Goal: Information Seeking & Learning: Check status

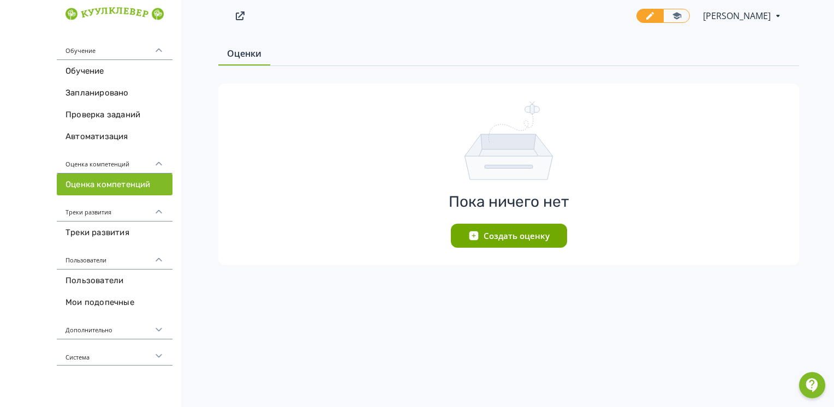
click at [93, 255] on div "Пользователи" at bounding box center [115, 256] width 116 height 26
click at [95, 259] on div "Пользователи" at bounding box center [115, 256] width 116 height 26
click at [95, 281] on link "Пользователи" at bounding box center [115, 280] width 116 height 22
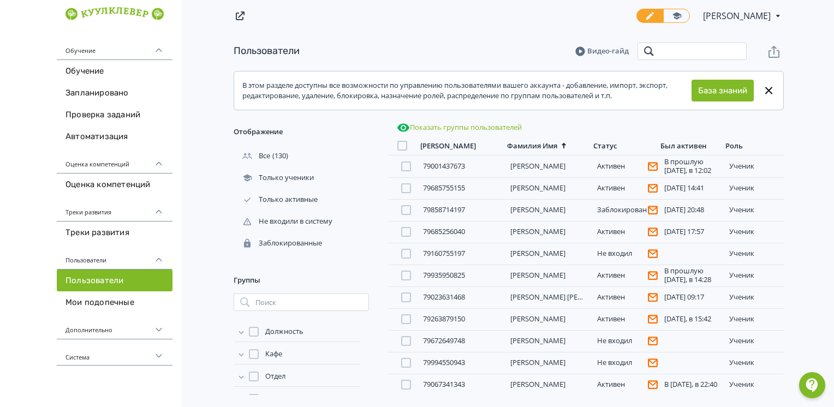
drag, startPoint x: 662, startPoint y: 43, endPoint x: 663, endPoint y: 51, distance: 7.7
click at [662, 43] on input "search" at bounding box center [691, 51] width 109 height 17
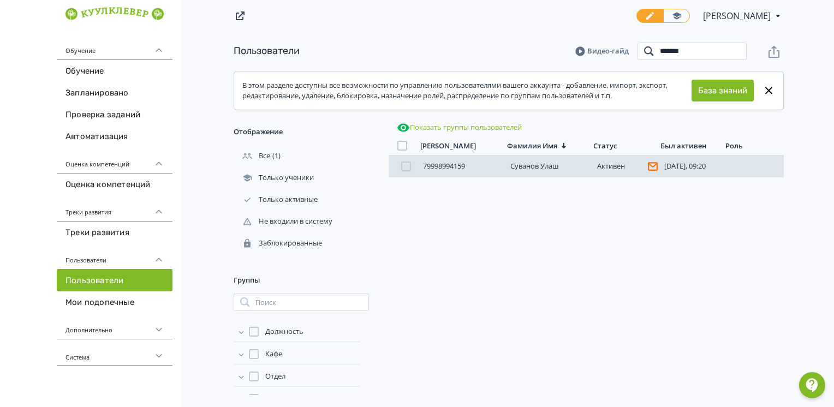
type input "*******"
click at [524, 173] on div "79998994159 [PERSON_NAME][DATE], 09:20 ученик" at bounding box center [585, 166] width 395 height 22
click at [532, 167] on link "Суванов Улаш" at bounding box center [534, 166] width 49 height 10
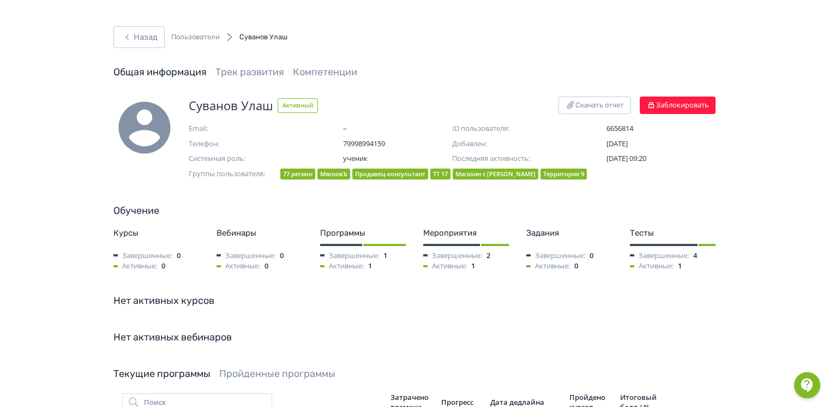
scroll to position [218, 0]
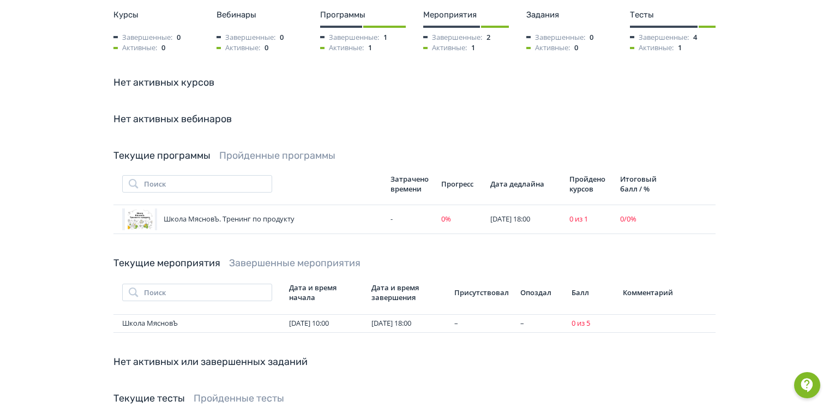
click at [189, 154] on link "Текущие программы" at bounding box center [161, 155] width 97 height 12
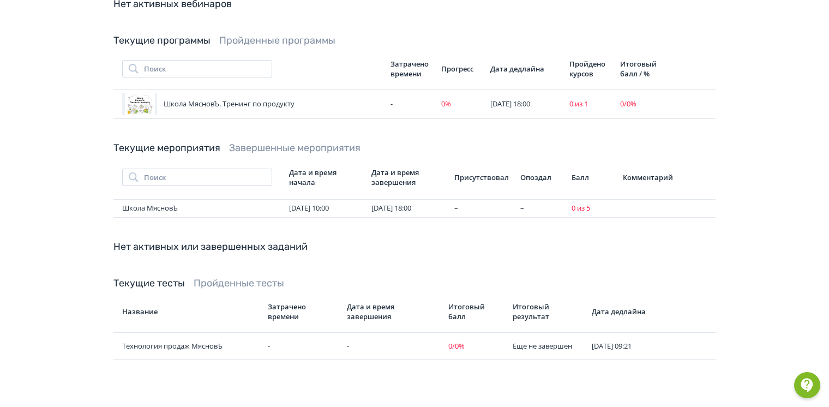
scroll to position [170, 0]
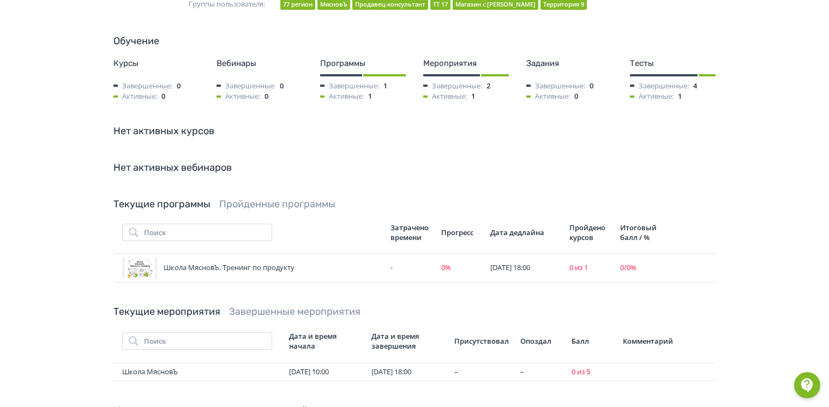
click at [277, 206] on link "Пройденные программы" at bounding box center [277, 204] width 116 height 12
click at [201, 202] on link "Текущие программы" at bounding box center [161, 204] width 97 height 12
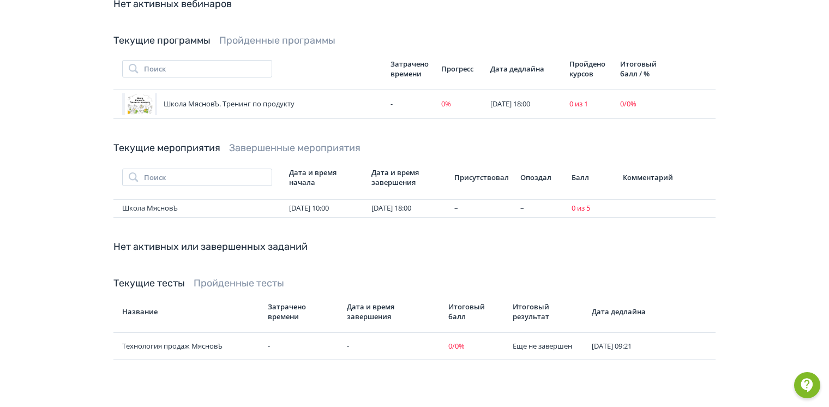
click at [228, 285] on link "Пройденные тесты" at bounding box center [239, 283] width 91 height 12
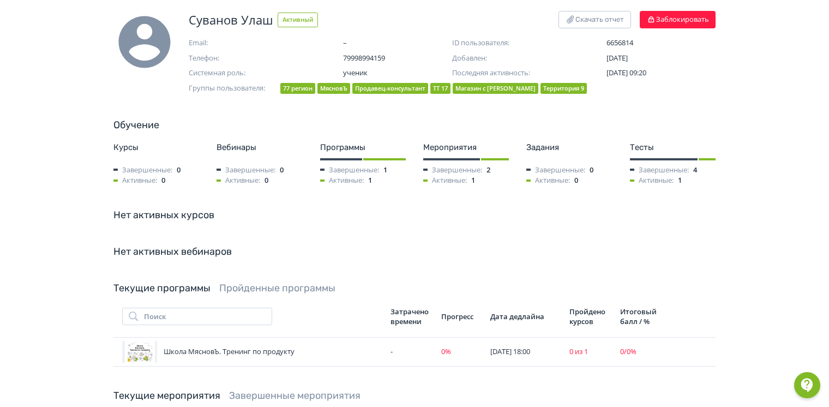
scroll to position [0, 0]
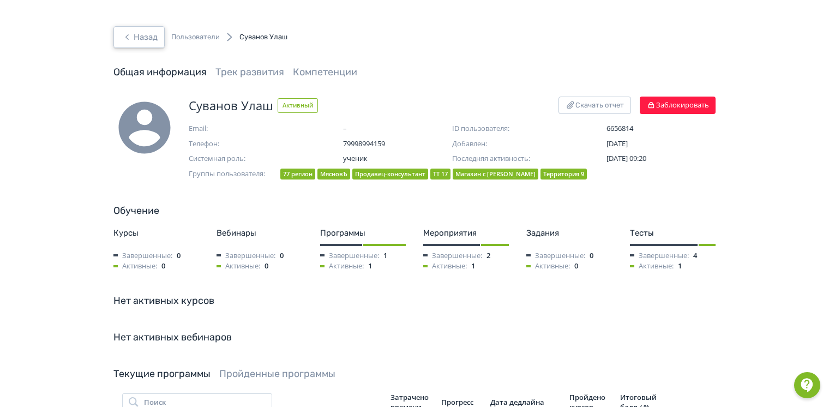
click at [148, 36] on button "Назад" at bounding box center [138, 37] width 51 height 22
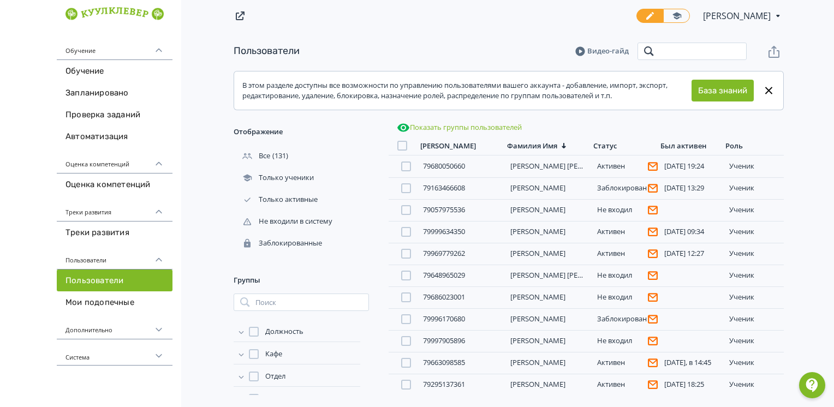
click at [657, 54] on input "search" at bounding box center [691, 51] width 109 height 17
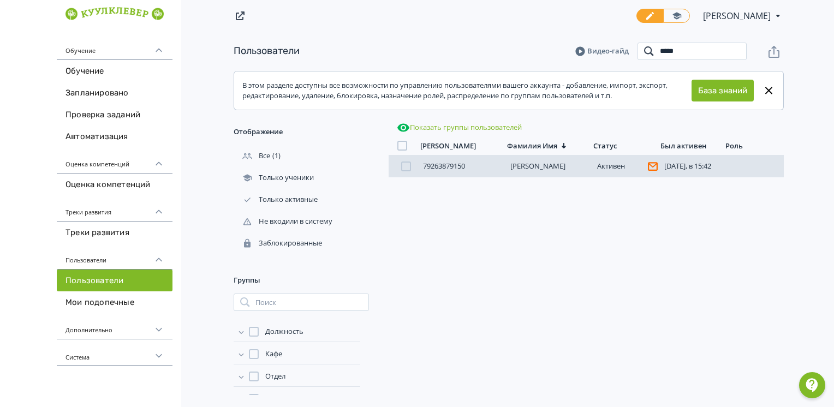
type input "*****"
click at [532, 165] on link "[PERSON_NAME]" at bounding box center [537, 166] width 55 height 10
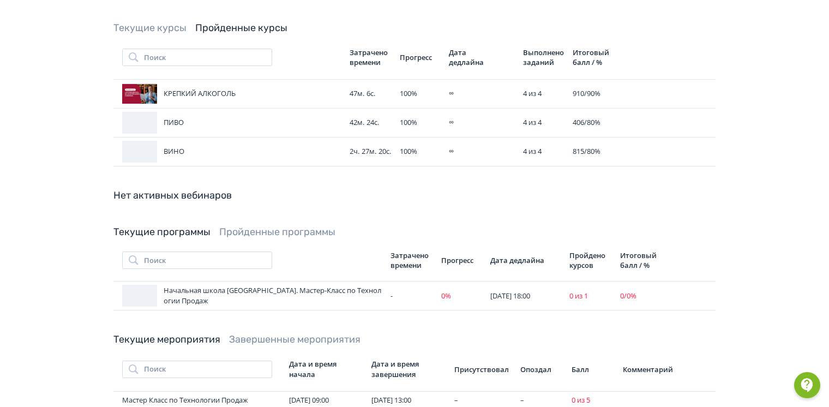
scroll to position [436, 0]
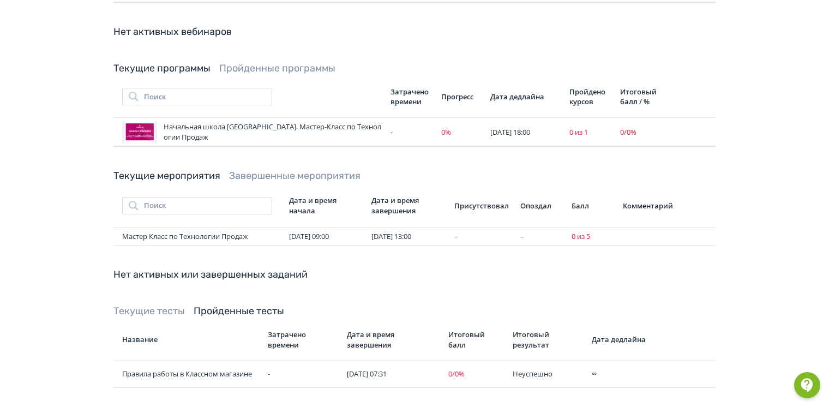
click at [266, 65] on link "Пройденные программы" at bounding box center [277, 68] width 116 height 12
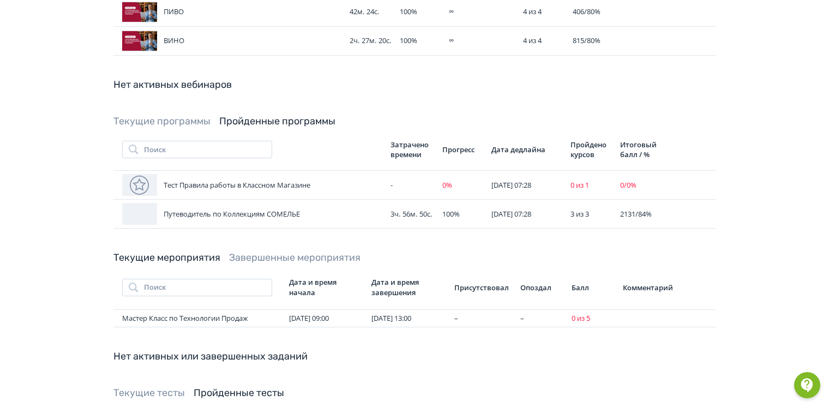
scroll to position [438, 0]
